Goal: Task Accomplishment & Management: Manage account settings

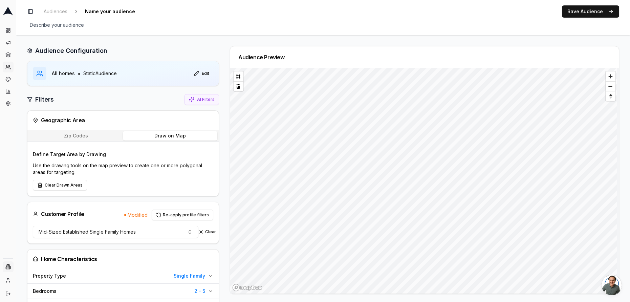
click at [8, 269] on html "Dashboard Campaigns Sequences Audiences Creatives Customer Analysis Settings In…" at bounding box center [315, 151] width 630 height 302
click at [44, 259] on div "Intermountain - Superior Water & Air" at bounding box center [53, 260] width 70 height 18
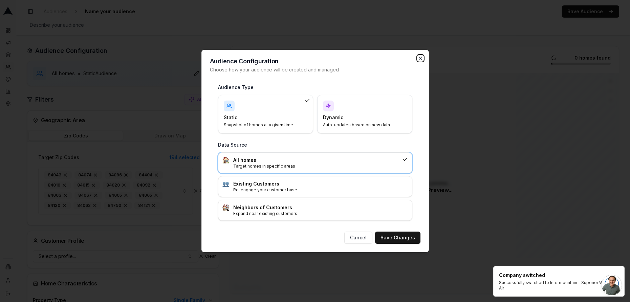
click at [421, 59] on icon "button" at bounding box center [419, 57] width 5 height 5
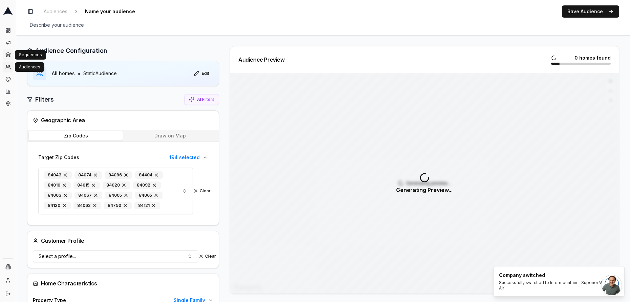
click at [6, 53] on icon at bounding box center [8, 53] width 4 height 2
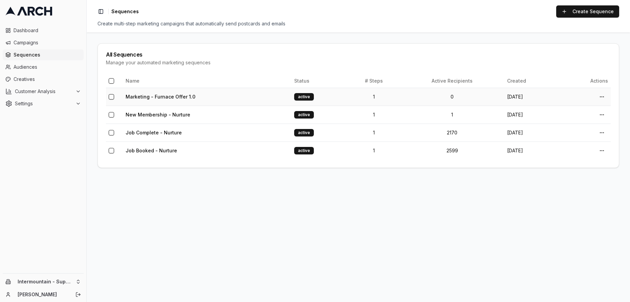
click at [215, 95] on td "Marketing - Furnace Offer 1.0" at bounding box center [207, 97] width 168 height 18
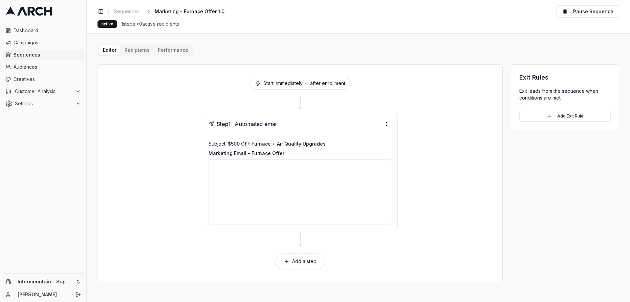
click at [173, 47] on button "Performance" at bounding box center [173, 49] width 39 height 9
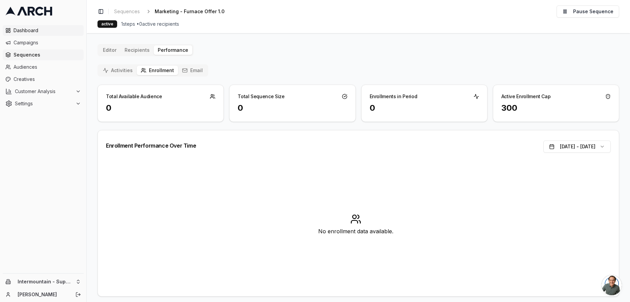
click at [37, 31] on span "Dashboard" at bounding box center [47, 30] width 67 height 7
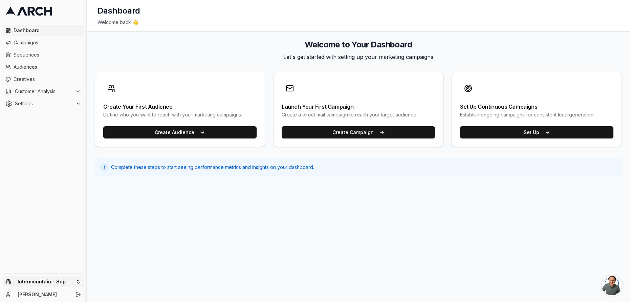
click at [70, 280] on html "Dashboard Campaigns Sequences Audiences Creatives Customer Analysis Settings In…" at bounding box center [315, 151] width 630 height 302
click at [129, 251] on div "Intermountain - Comfort Solutions" at bounding box center [125, 247] width 75 height 18
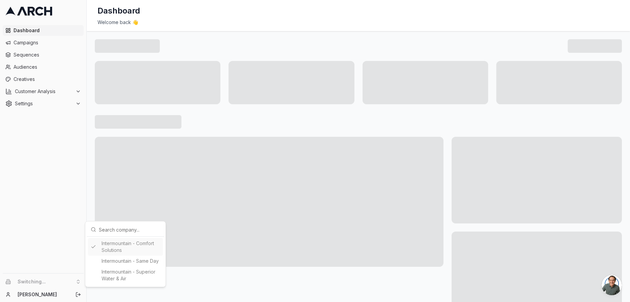
click at [51, 202] on html "Dashboard Campaigns Sequences Audiences Creatives Customer Analysis Settings Sw…" at bounding box center [315, 151] width 630 height 302
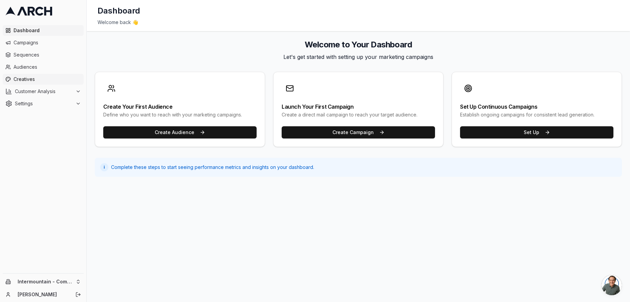
click at [33, 79] on span "Creatives" at bounding box center [47, 79] width 67 height 7
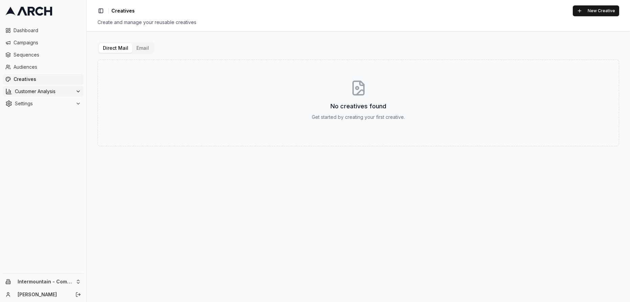
click at [51, 91] on span "Customer Analysis" at bounding box center [44, 91] width 58 height 7
click at [56, 114] on span "Customer Profiles" at bounding box center [45, 113] width 40 height 7
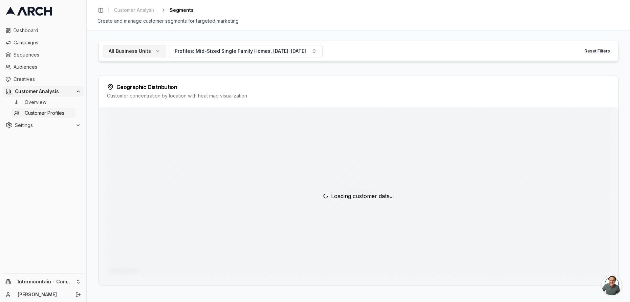
click at [157, 54] on button "All Business Units" at bounding box center [134, 51] width 63 height 12
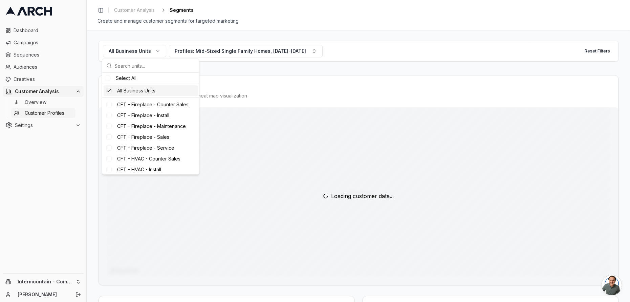
click at [111, 92] on div "Suggestions" at bounding box center [108, 90] width 5 height 5
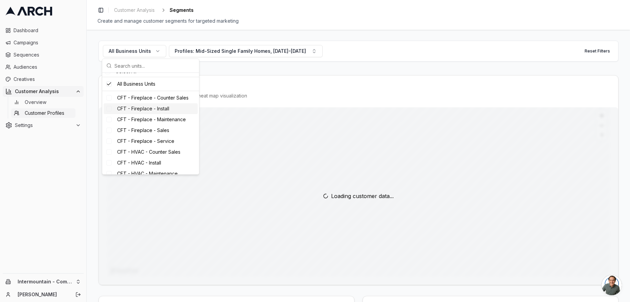
click at [110, 109] on div "Suggestions" at bounding box center [108, 108] width 5 height 5
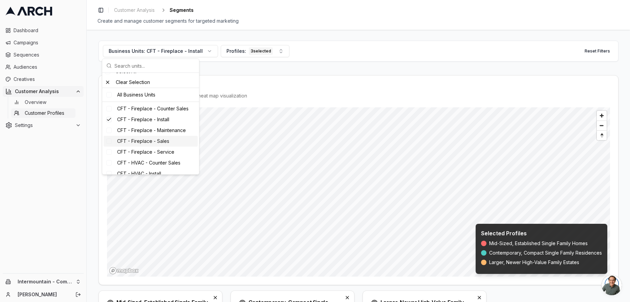
click at [110, 140] on div "Suggestions" at bounding box center [108, 140] width 5 height 5
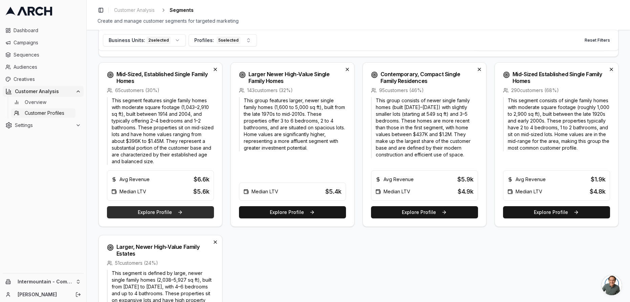
scroll to position [228, 0]
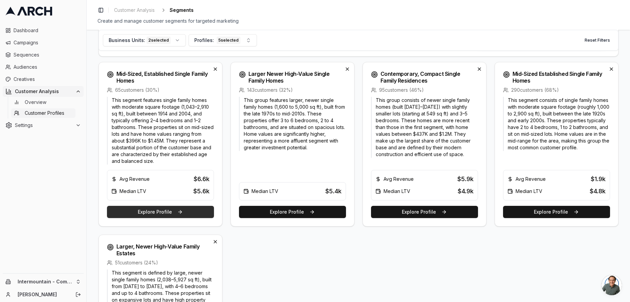
click at [173, 213] on button "Explore Profile" at bounding box center [160, 212] width 107 height 12
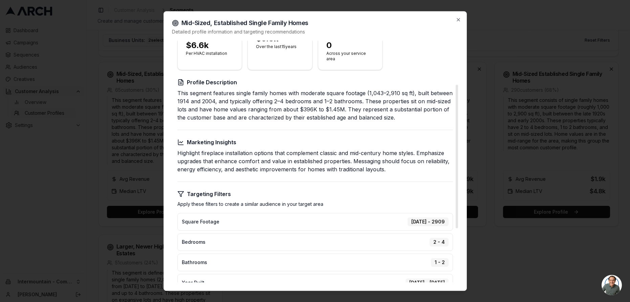
scroll to position [0, 0]
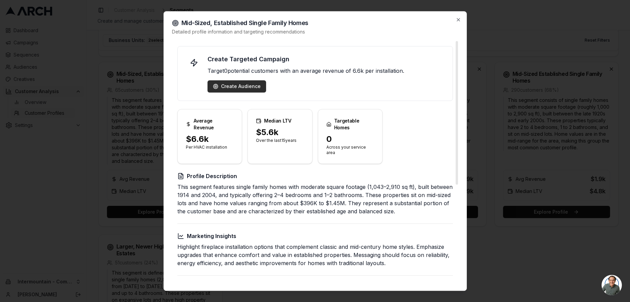
click at [244, 86] on div "Create Audience" at bounding box center [237, 86] width 48 height 7
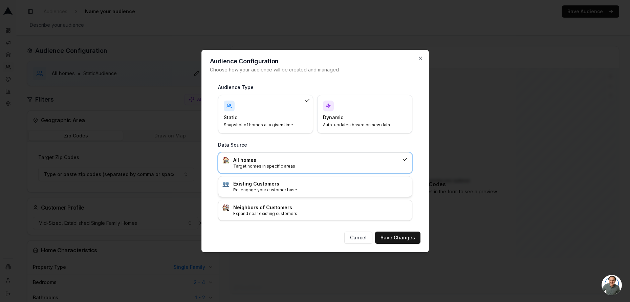
click at [281, 186] on h3 "Existing Customers" at bounding box center [320, 183] width 175 height 7
click at [406, 239] on button "Save Changes" at bounding box center [397, 237] width 45 height 12
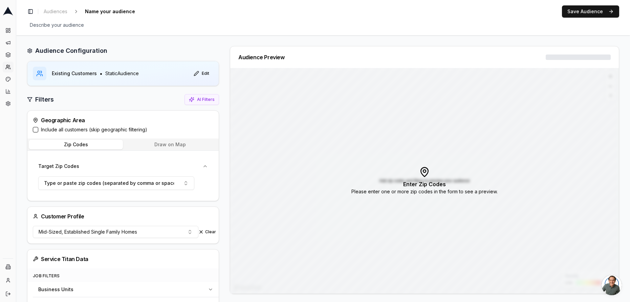
click at [36, 130] on button "Include all customers (skip geographic filtering)" at bounding box center [35, 129] width 5 height 5
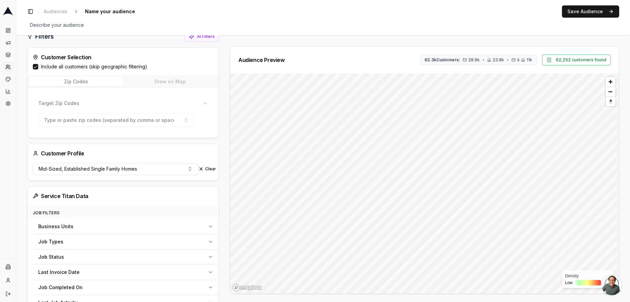
scroll to position [63, 0]
click at [132, 171] on span "Mid-Sized, Established Single Family Homes" at bounding box center [88, 168] width 98 height 7
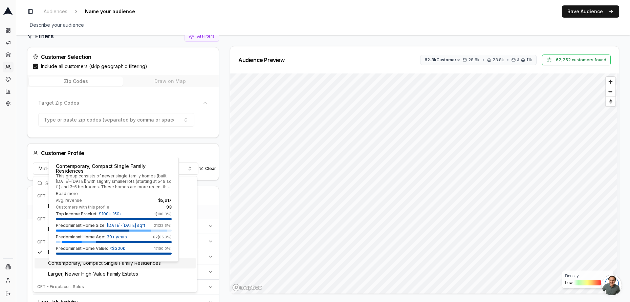
scroll to position [62, 0]
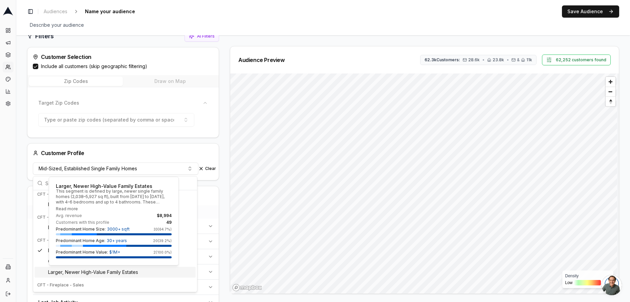
click at [117, 271] on span "Larger, Newer High-Value Family Estates" at bounding box center [93, 272] width 90 height 7
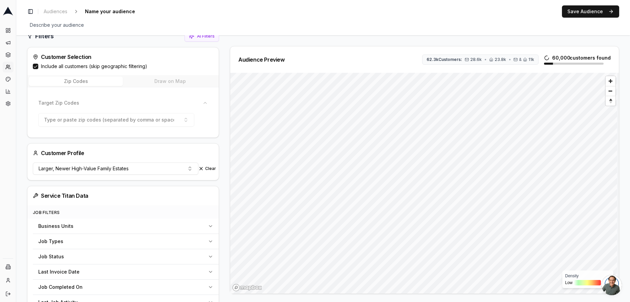
click at [456, 301] on html "Dashboard Campaigns Sequences Audiences Creatives Customer Analysis Settings In…" at bounding box center [315, 151] width 630 height 302
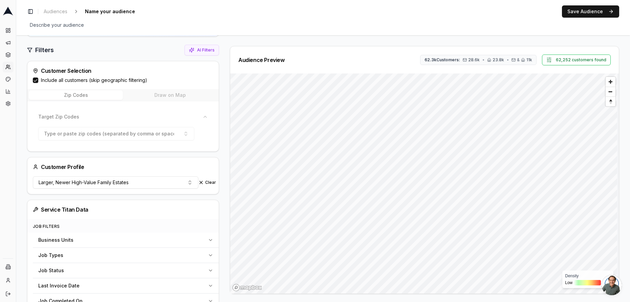
scroll to position [51, 0]
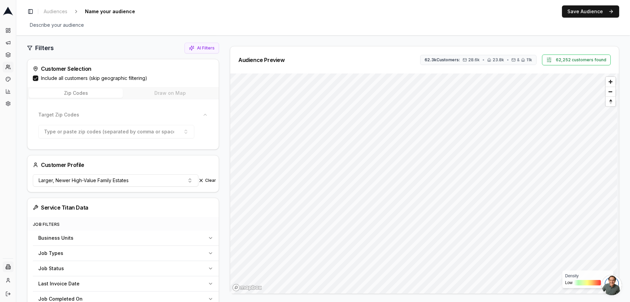
click at [8, 265] on html "Dashboard Campaigns Sequences Audiences Creatives Customer Analysis Settings In…" at bounding box center [315, 151] width 630 height 302
click at [67, 259] on div "Intermountain - Superior Water & Air" at bounding box center [53, 260] width 70 height 18
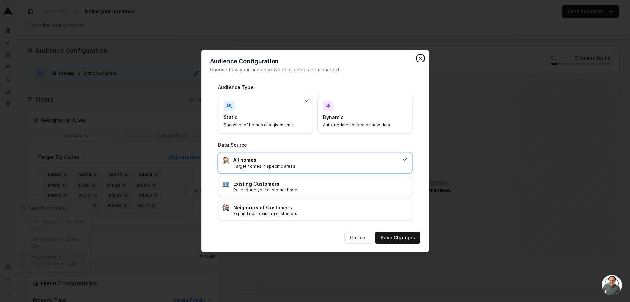
click at [419, 57] on icon "button" at bounding box center [420, 58] width 3 height 3
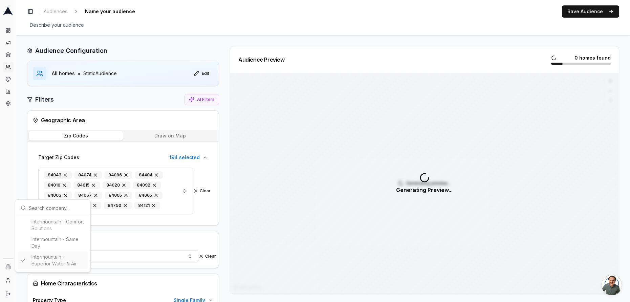
click at [8, 82] on html "Dashboard Campaigns Sequences Audiences Creatives Customer Analysis Settings Sw…" at bounding box center [315, 151] width 630 height 302
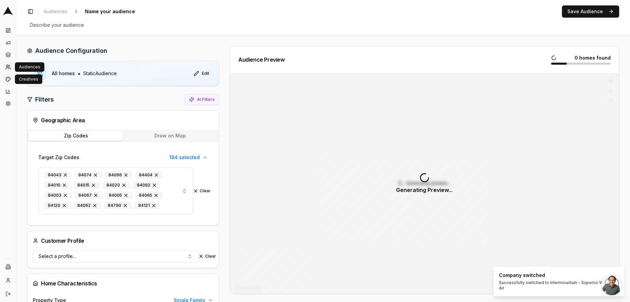
click at [7, 81] on icon at bounding box center [7, 78] width 5 height 5
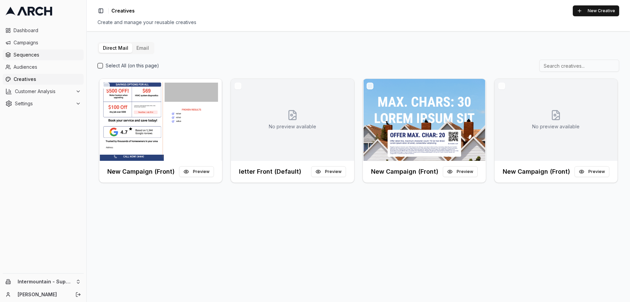
click at [7, 57] on icon at bounding box center [7, 54] width 5 height 5
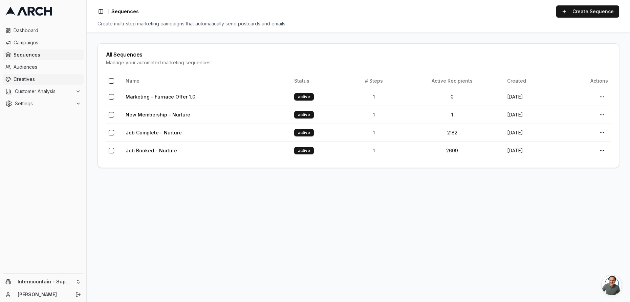
click at [52, 81] on span "Creatives" at bounding box center [47, 79] width 67 height 7
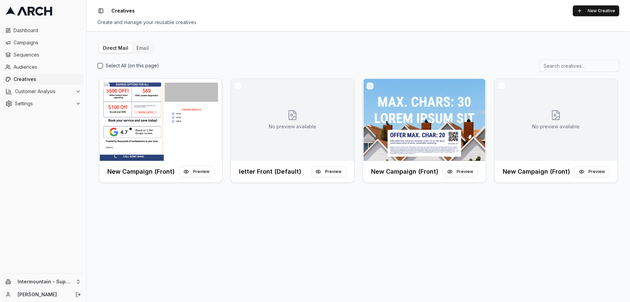
click at [145, 50] on button "Email" at bounding box center [142, 47] width 21 height 9
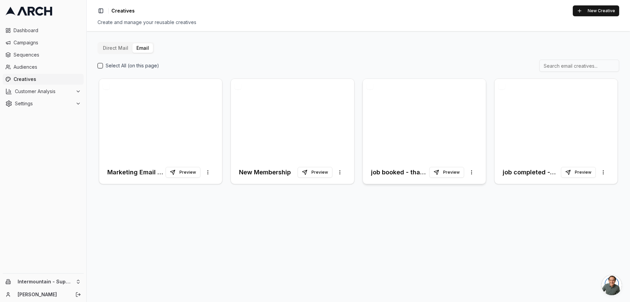
click at [387, 142] on div at bounding box center [424, 120] width 123 height 82
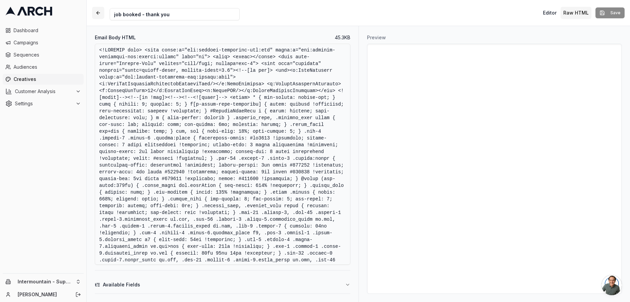
click at [99, 15] on button "button" at bounding box center [98, 13] width 12 height 12
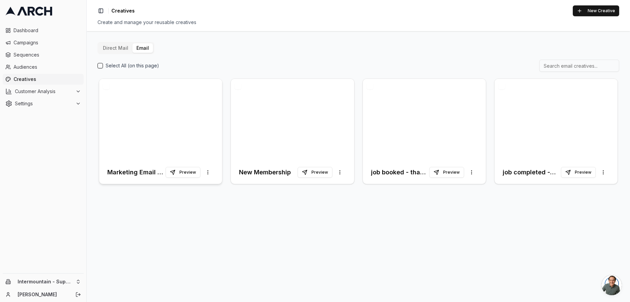
click at [158, 100] on div at bounding box center [160, 120] width 123 height 82
